Goal: Find specific page/section: Find specific page/section

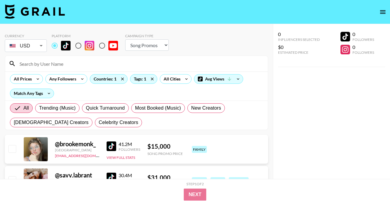
select select "Song"
click at [139, 82] on div "Tags: 1" at bounding box center [143, 78] width 27 height 9
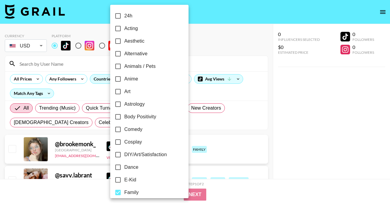
click at [137, 183] on label "E-Kid" at bounding box center [145, 180] width 67 height 13
click at [124, 183] on input "E-Kid" at bounding box center [118, 180] width 13 height 13
checkbox input "true"
click at [209, 45] on div at bounding box center [195, 101] width 390 height 203
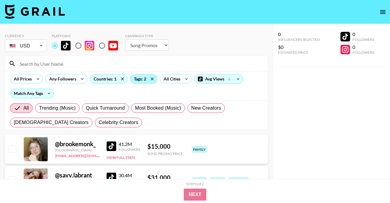
click at [144, 80] on div "Tags: 2" at bounding box center [143, 78] width 27 height 9
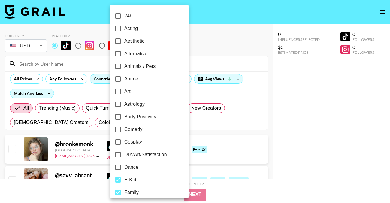
click at [117, 180] on input "E-Kid" at bounding box center [118, 180] width 13 height 13
checkbox input "false"
click at [193, 46] on div at bounding box center [195, 101] width 390 height 203
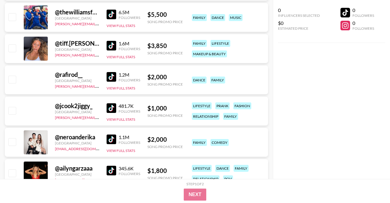
scroll to position [1085, 0]
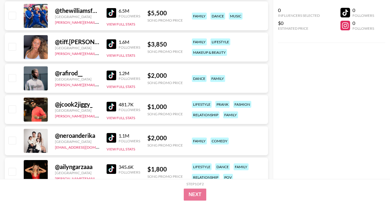
click at [114, 44] on img at bounding box center [112, 44] width 10 height 10
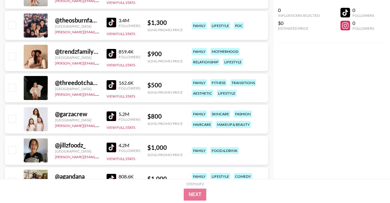
scroll to position [1491, 0]
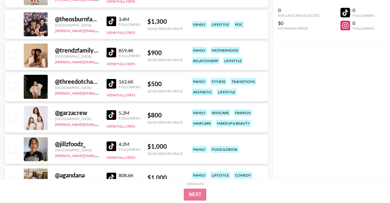
click at [107, 85] on img at bounding box center [112, 84] width 10 height 10
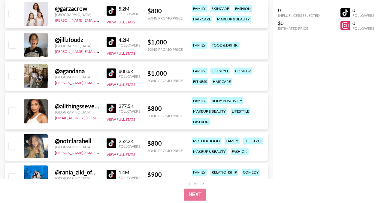
scroll to position [1595, 0]
click at [111, 70] on img at bounding box center [112, 73] width 10 height 10
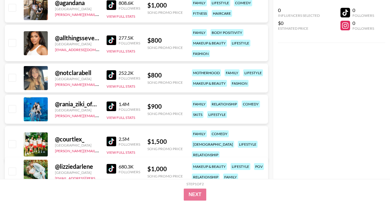
scroll to position [1663, 0]
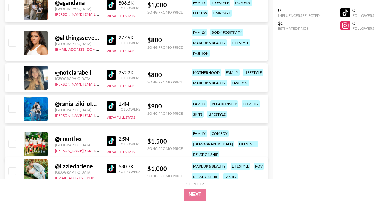
click at [111, 107] on img at bounding box center [112, 106] width 10 height 10
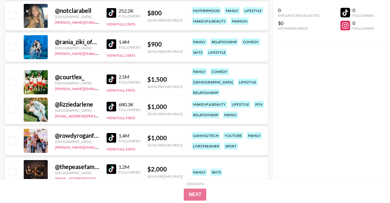
scroll to position [1726, 0]
click at [113, 76] on img at bounding box center [112, 79] width 10 height 10
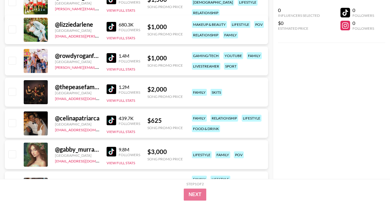
scroll to position [1805, 0]
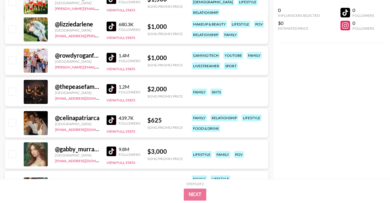
click at [111, 55] on img at bounding box center [112, 58] width 10 height 10
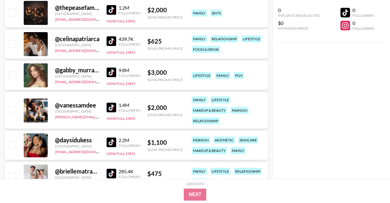
scroll to position [1885, 0]
click at [114, 42] on img at bounding box center [112, 41] width 10 height 10
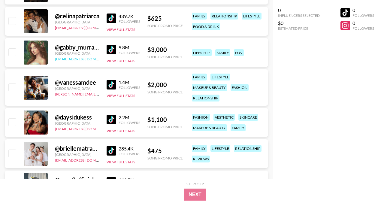
scroll to position [1931, 0]
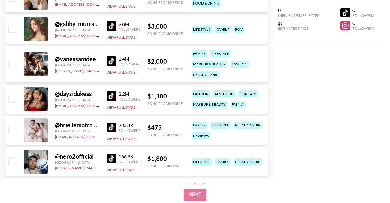
click at [117, 59] on link at bounding box center [113, 61] width 12 height 10
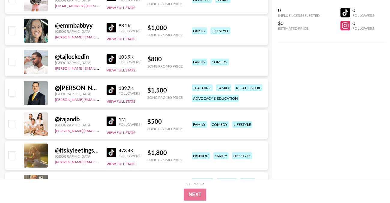
scroll to position [2219, 0]
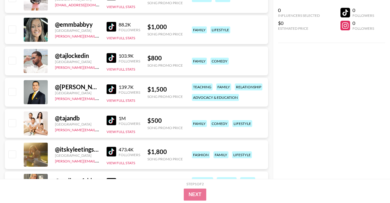
click at [111, 58] on img at bounding box center [112, 58] width 10 height 10
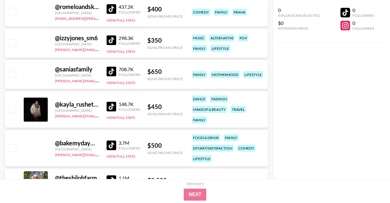
scroll to position [4461, 0]
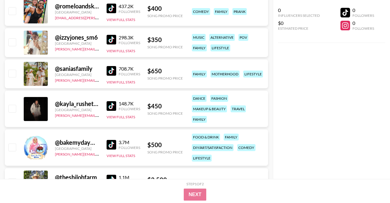
click at [116, 71] on link at bounding box center [113, 71] width 12 height 10
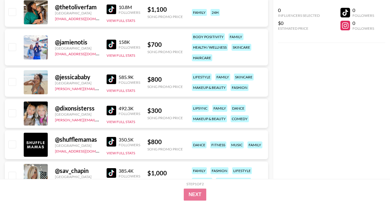
scroll to position [5140, 0]
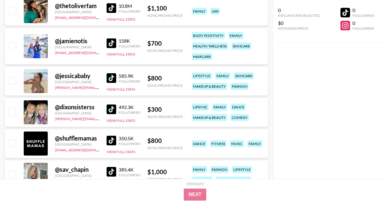
click at [112, 80] on img at bounding box center [112, 78] width 10 height 10
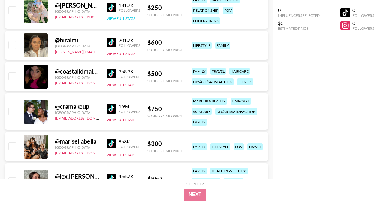
scroll to position [5410, 0]
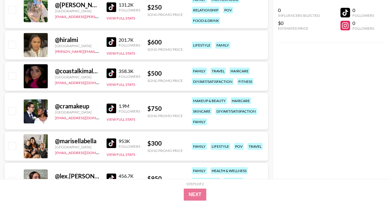
click at [108, 107] on img at bounding box center [112, 109] width 10 height 10
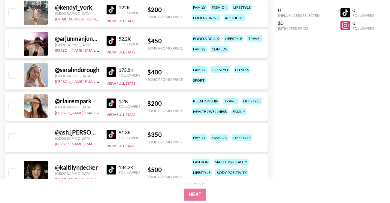
scroll to position [6526, 0]
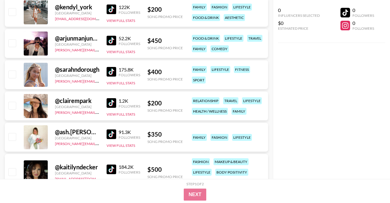
click at [113, 104] on img at bounding box center [112, 103] width 10 height 10
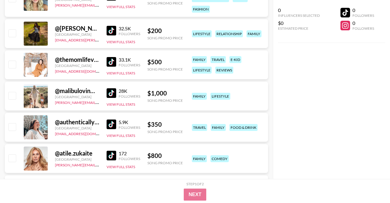
scroll to position [7184, 0]
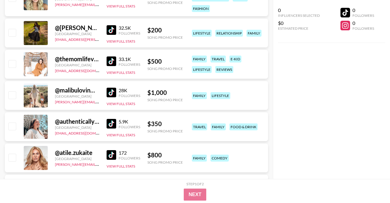
click at [110, 93] on img at bounding box center [112, 93] width 10 height 10
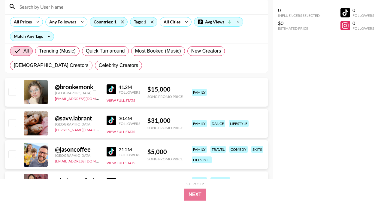
scroll to position [0, 0]
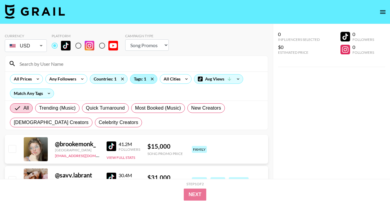
click at [144, 77] on div "Tags: 1" at bounding box center [143, 78] width 27 height 9
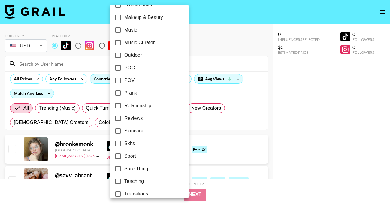
scroll to position [371, 0]
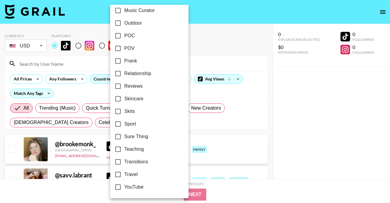
click at [200, 50] on div at bounding box center [195, 101] width 390 height 203
